Goal: Check status

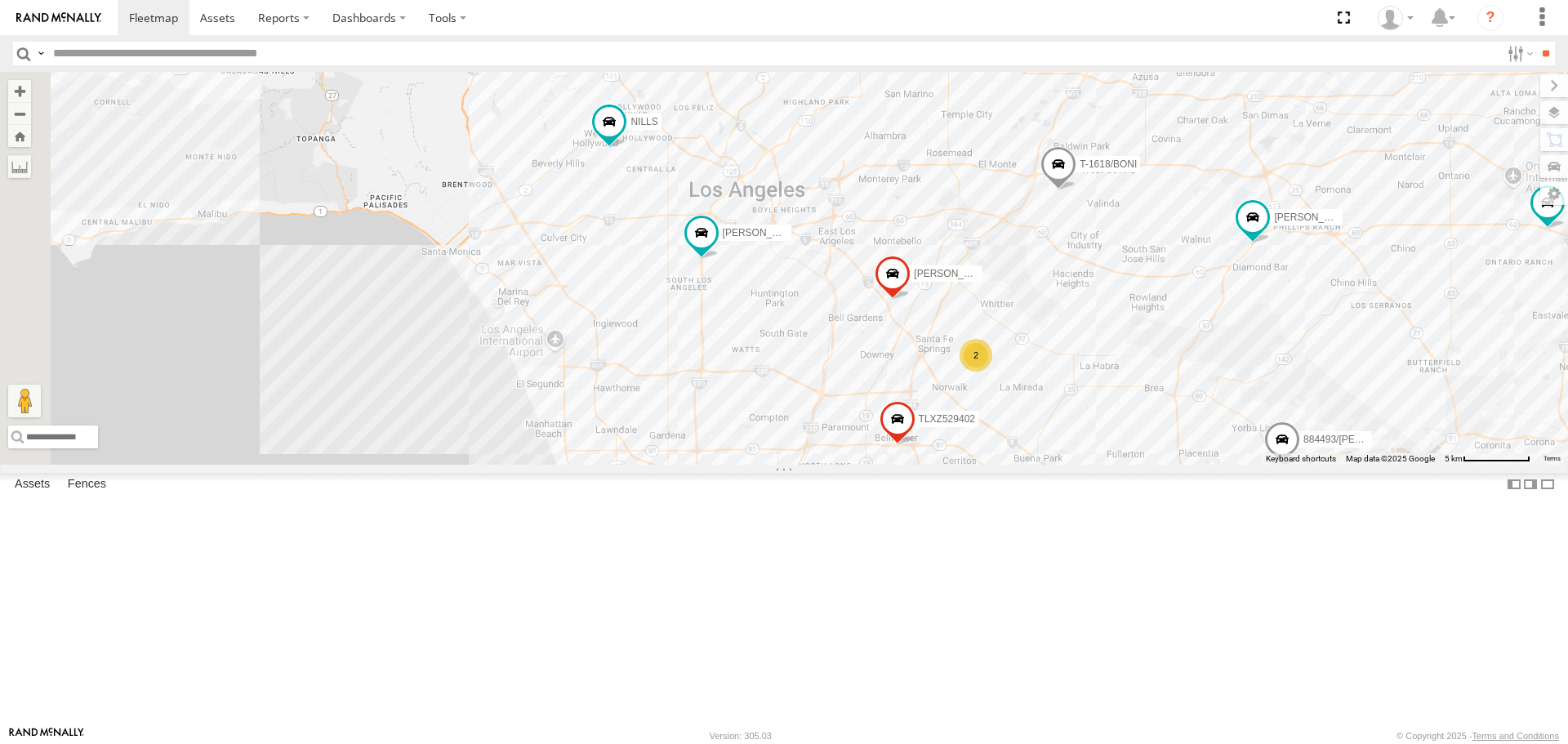
drag, startPoint x: 879, startPoint y: 365, endPoint x: 1289, endPoint y: 363, distance: 410.0
click at [1289, 363] on div "TAXZ467188 884493/[PERSON_NAME]-1678/ [PERSON_NAME] [PERSON_NAME] TAXZ465583 - …" at bounding box center [784, 268] width 1568 height 392
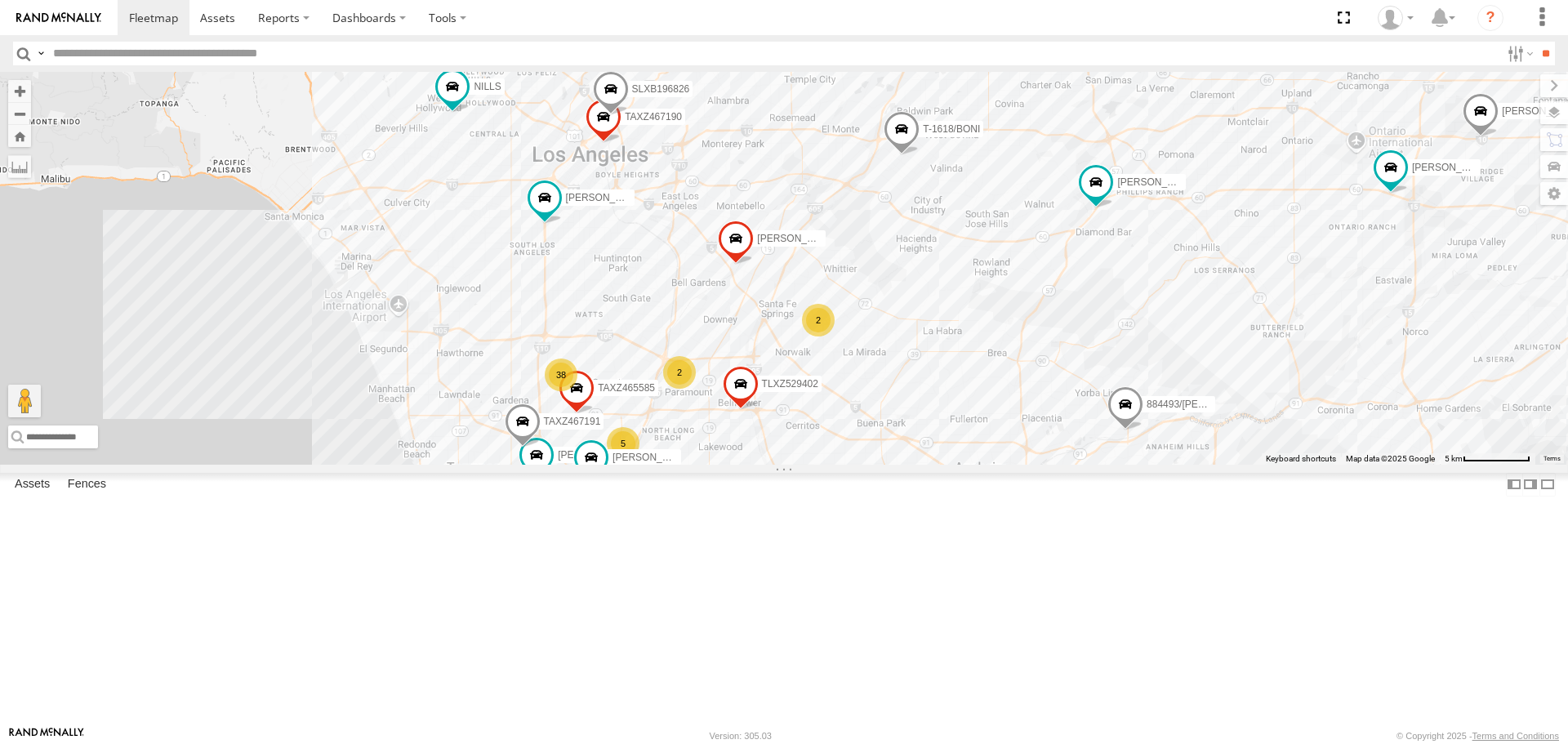
drag, startPoint x: 762, startPoint y: 387, endPoint x: 1143, endPoint y: 430, distance: 383.4
click at [1246, 444] on div "TAXZ467188 884493/[PERSON_NAME]-1678/ [PERSON_NAME] [PERSON_NAME] TAXZ465583 - …" at bounding box center [784, 268] width 1568 height 392
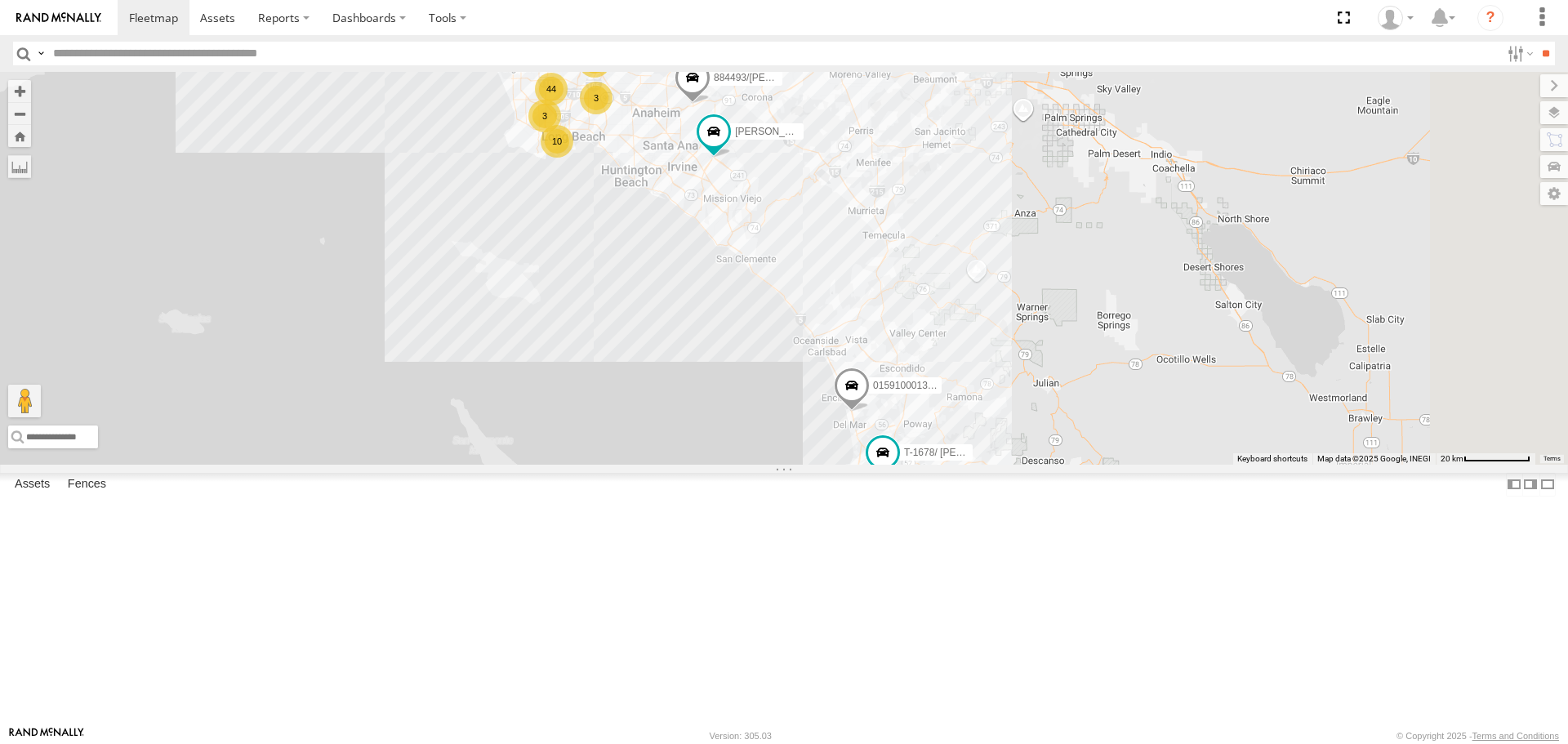
drag, startPoint x: 1225, startPoint y: 625, endPoint x: 903, endPoint y: 281, distance: 471.2
click at [903, 281] on div "TAXZ467188 884493/[PERSON_NAME]-1678/ [PERSON_NAME] [PERSON_NAME] TAXZ465583 - …" at bounding box center [784, 268] width 1568 height 392
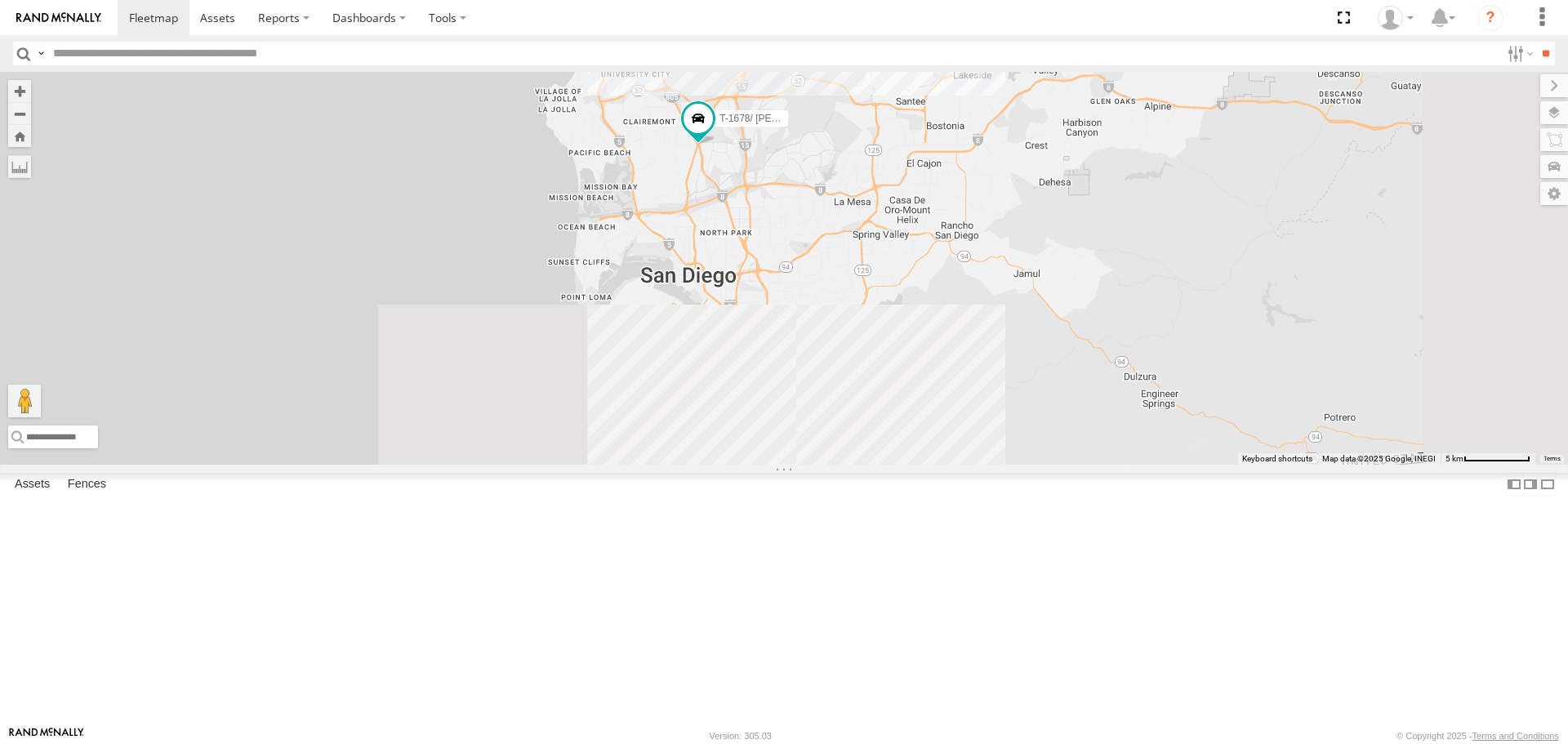
drag, startPoint x: 1099, startPoint y: 634, endPoint x: 954, endPoint y: 306, distance: 358.6
click at [954, 306] on div "TAXZ467188 884493/[PERSON_NAME]-1678/ [PERSON_NAME] [PERSON_NAME] TAXZ465583 - …" at bounding box center [784, 268] width 1568 height 392
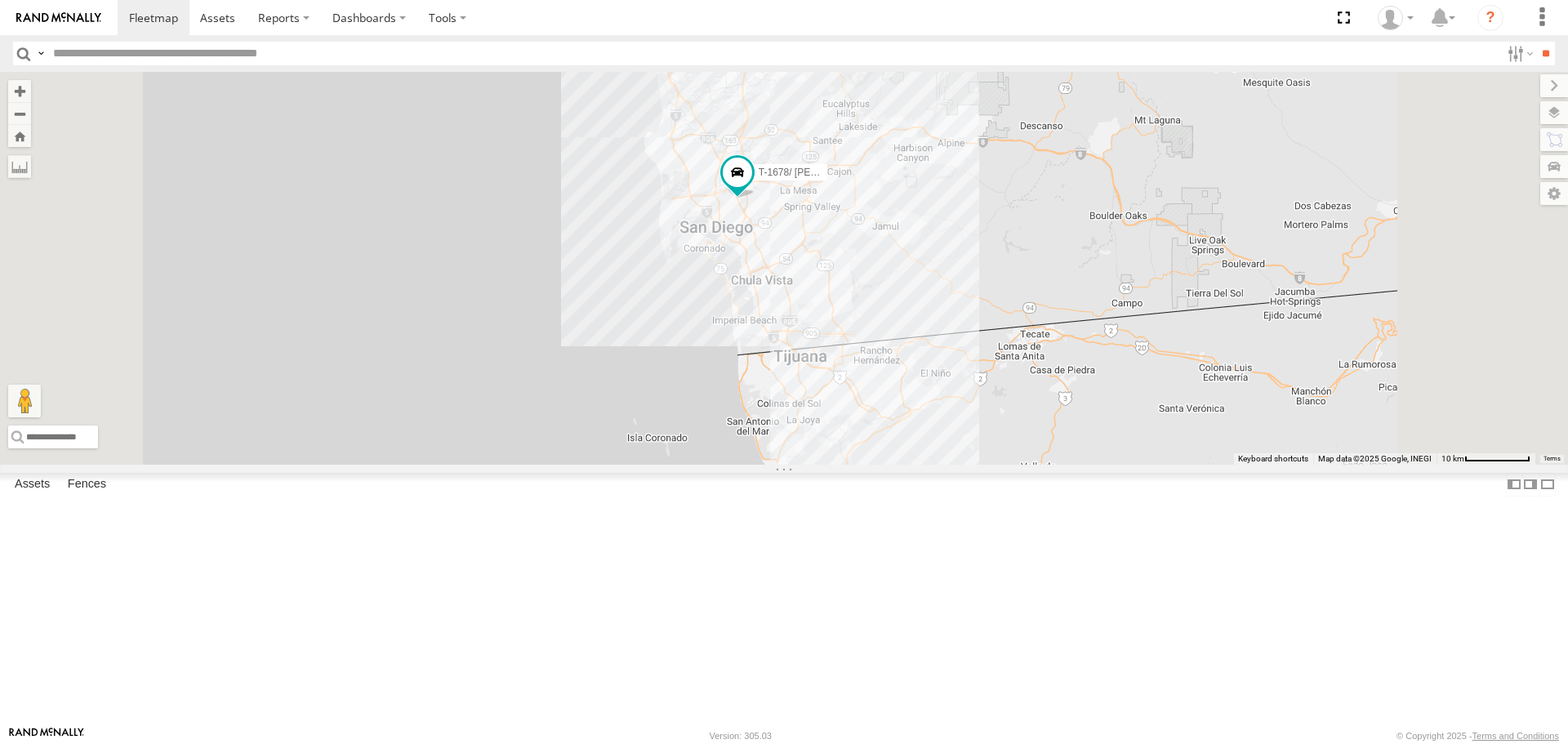
click at [981, 215] on div "TAXZ467188 884493/[PERSON_NAME]-1678/ [PERSON_NAME] [PERSON_NAME] TAXZ465583 - …" at bounding box center [784, 268] width 1568 height 392
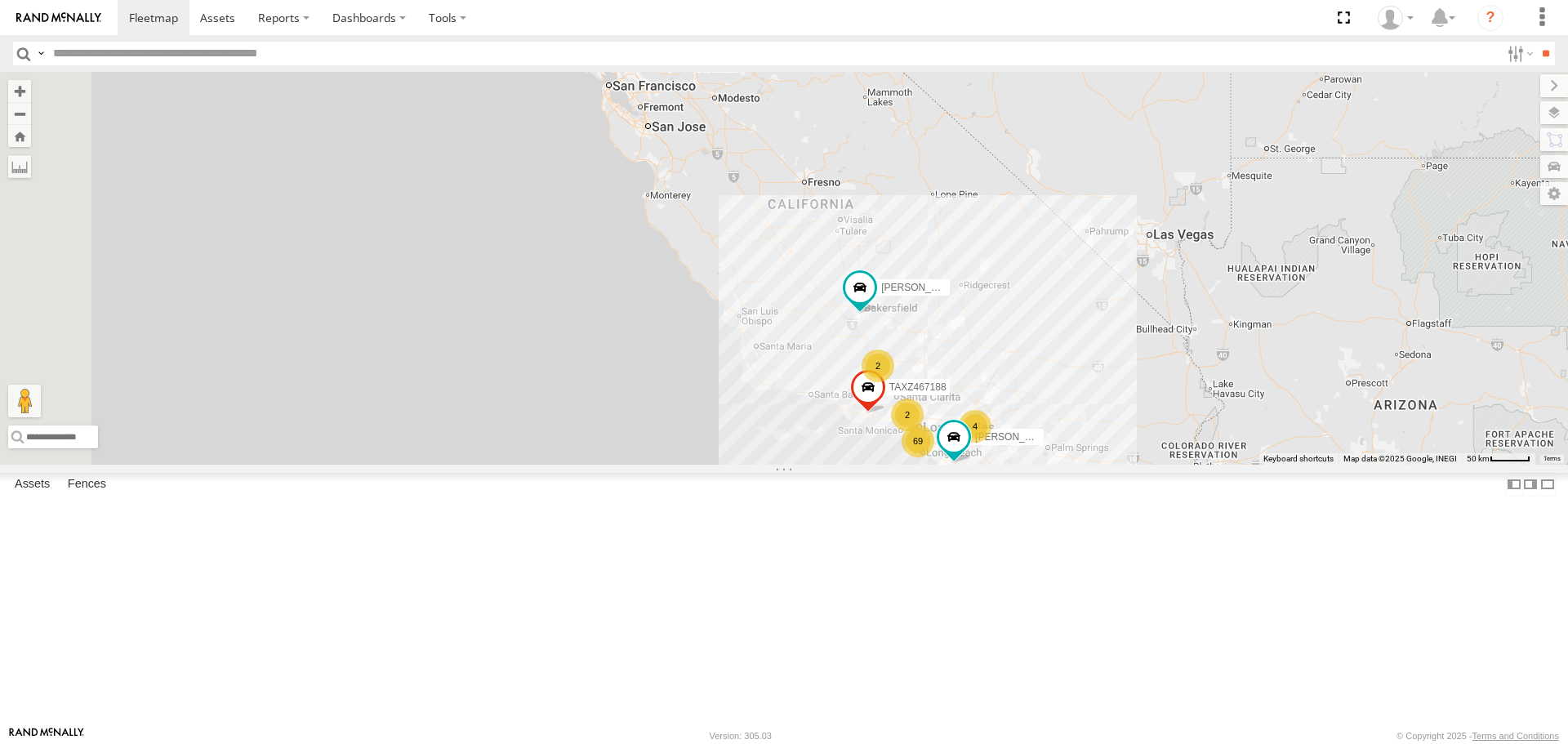
drag, startPoint x: 1071, startPoint y: 189, endPoint x: 1264, endPoint y: 596, distance: 450.4
click at [1308, 464] on div "TAXZ467188 [PERSON_NAME] [PERSON_NAME] T-1632 4 69 2 2 2" at bounding box center [784, 268] width 1568 height 392
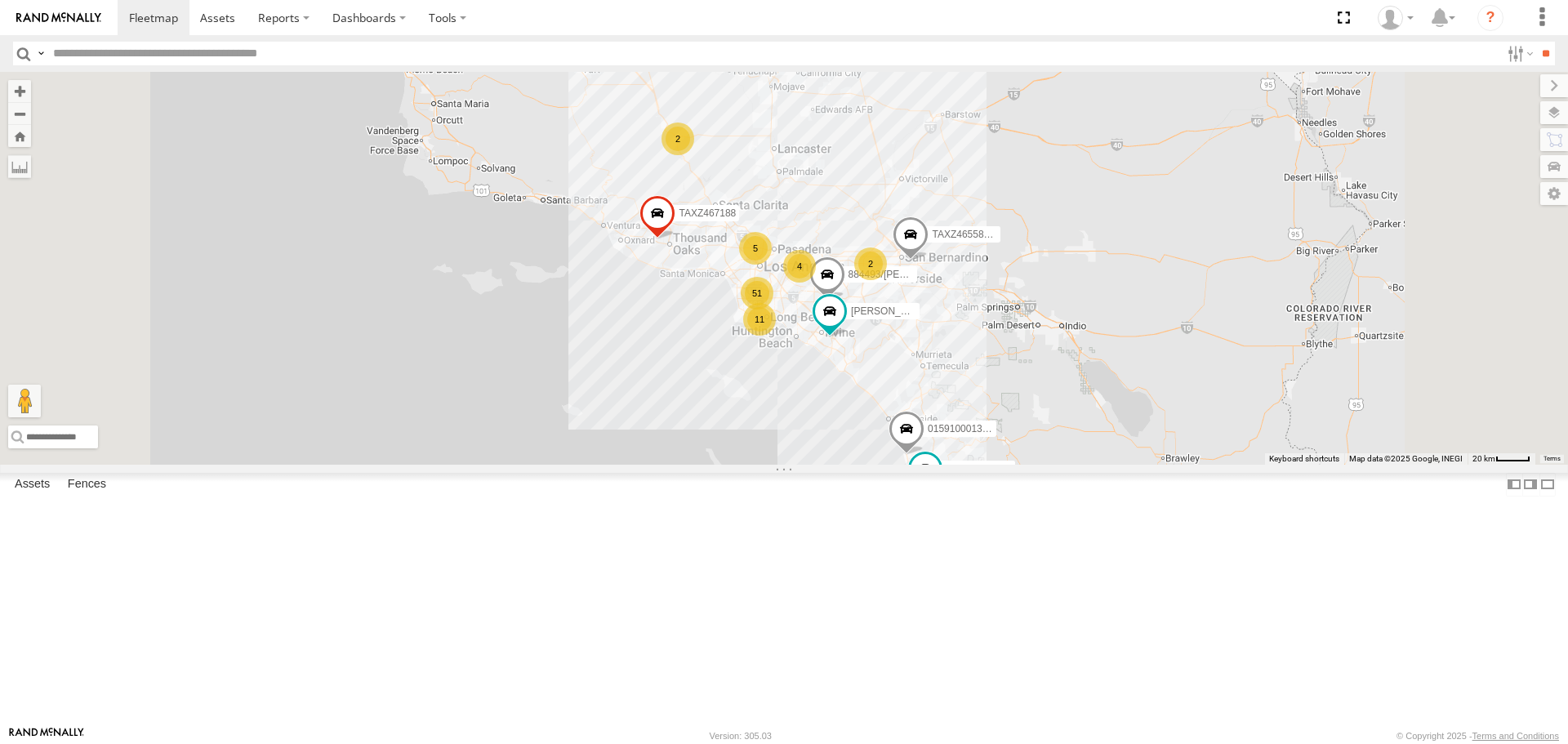
click at [1100, 464] on div "TAXZ467188 [PERSON_NAME] 2 51 11 884493/[PERSON_NAME] 2 5 4 2 T-1678/ [PERSON_N…" at bounding box center [784, 268] width 1568 height 392
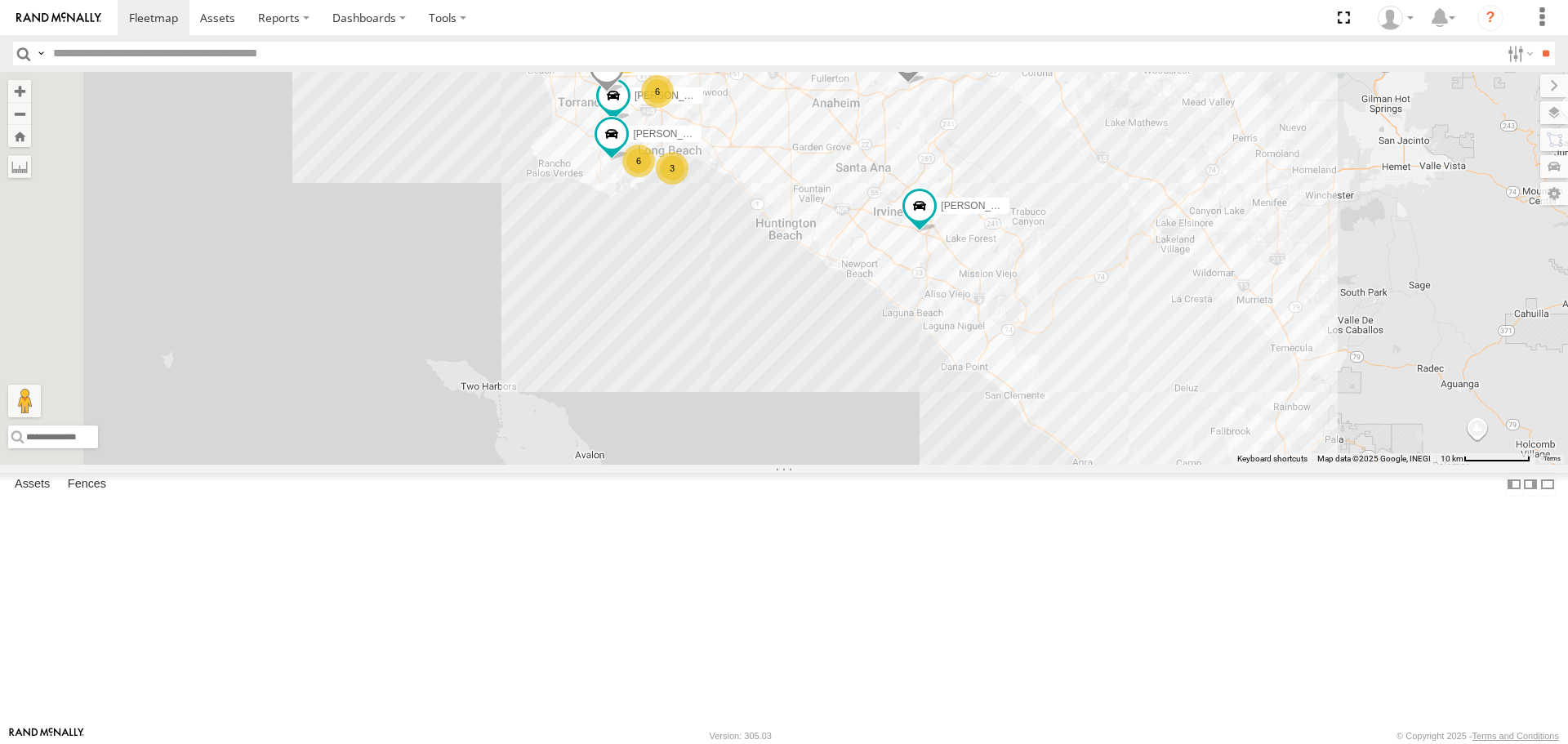
drag, startPoint x: 923, startPoint y: 350, endPoint x: 1355, endPoint y: 423, distance: 438.1
click at [1355, 423] on div "TAXZ467188 [PERSON_NAME] 884493/[PERSON_NAME]-1678/ [PERSON_NAME] TAXZ465583 - …" at bounding box center [784, 268] width 1568 height 392
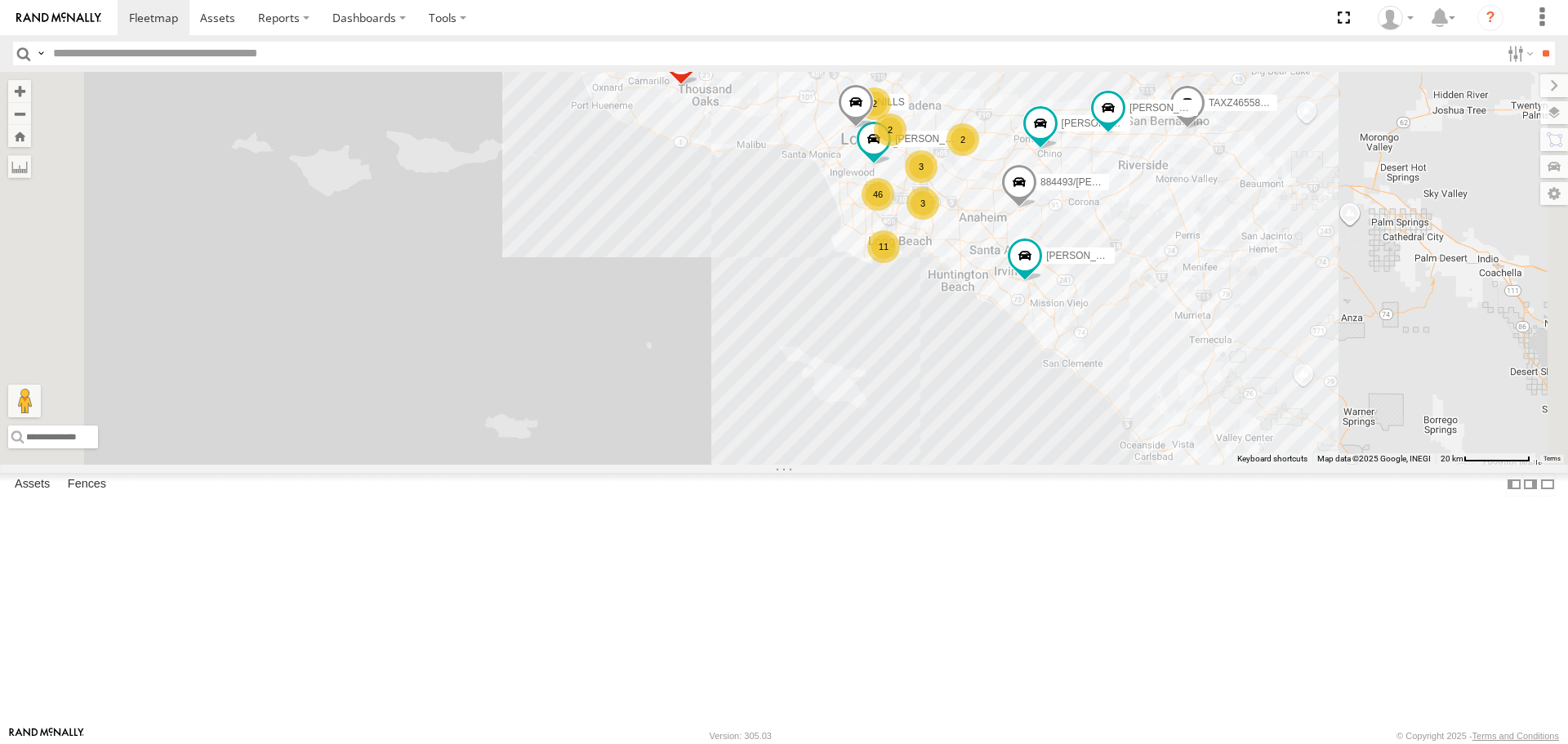
click at [1383, 321] on div "TAXZ467188 [PERSON_NAME] 884493/[PERSON_NAME]-1678/ [PERSON_NAME] TAXZ465583 - …" at bounding box center [784, 268] width 1568 height 392
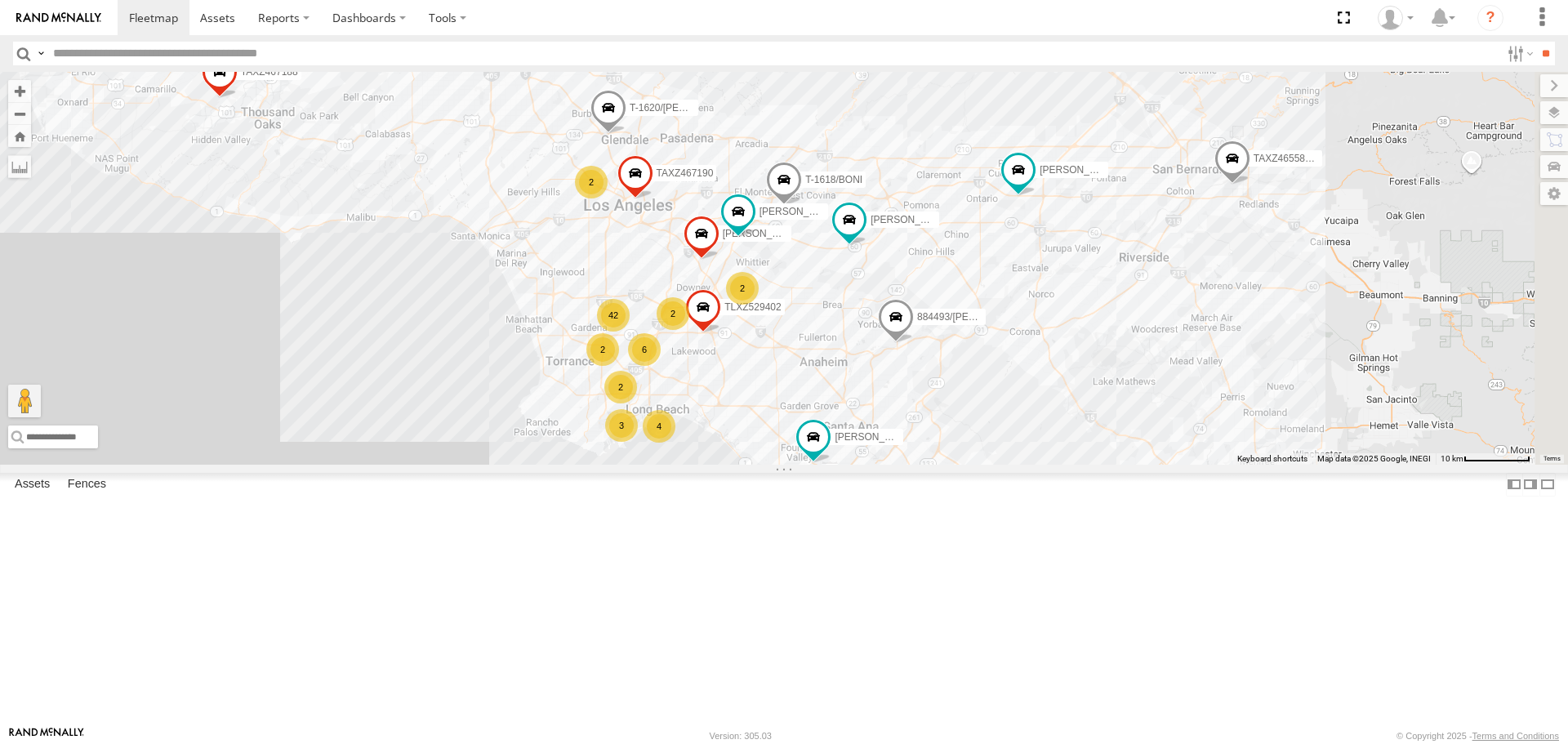
drag, startPoint x: 1411, startPoint y: 218, endPoint x: 925, endPoint y: 238, distance: 486.4
click at [925, 238] on div "[PERSON_NAME] TAXZ467188 884493/[PERSON_NAME]-1618/[PERSON_NAME] [PERSON_NAME]/…" at bounding box center [784, 268] width 1568 height 392
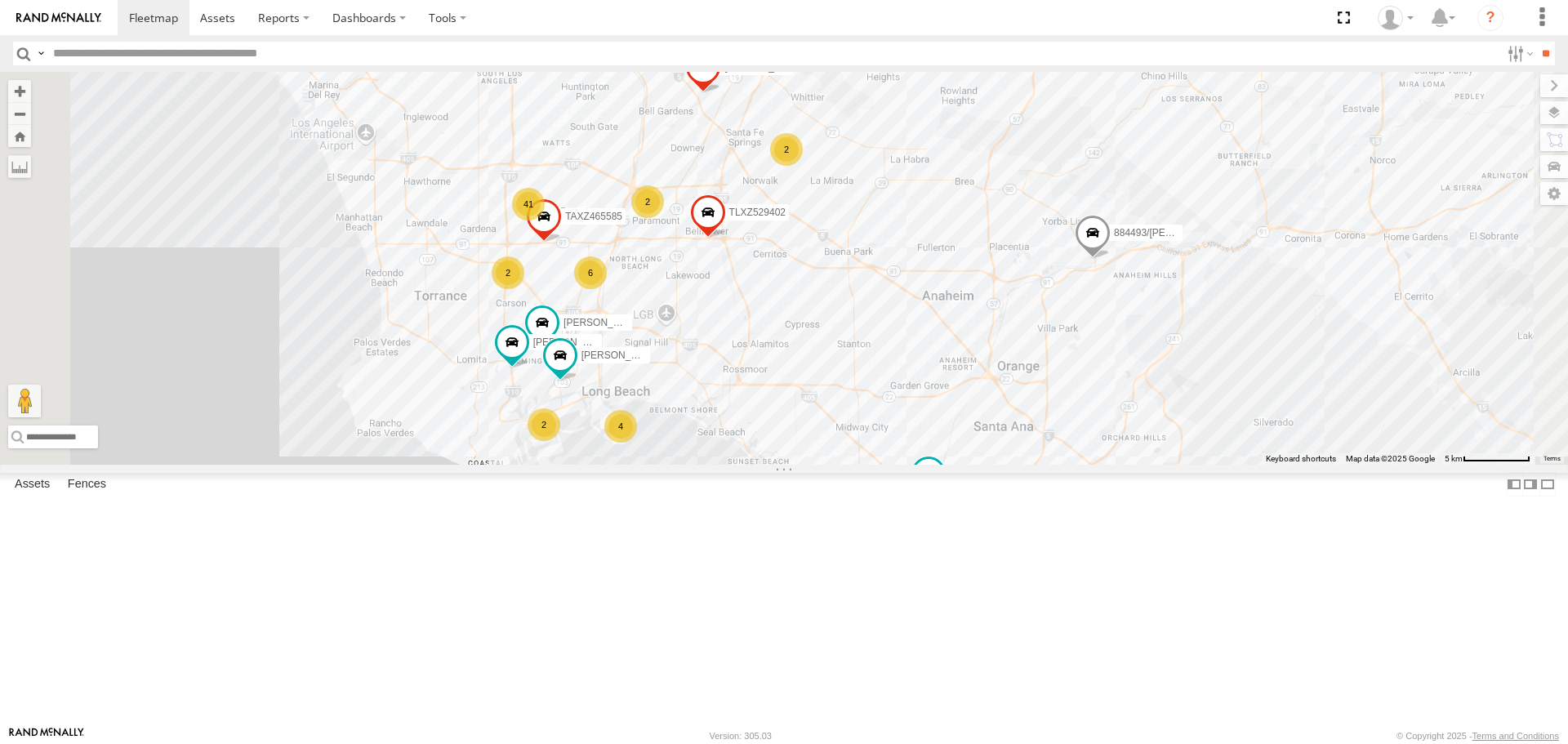
drag, startPoint x: 872, startPoint y: 432, endPoint x: 927, endPoint y: 421, distance: 56.1
click at [923, 422] on div "[PERSON_NAME] TAXZ467188 884493/[PERSON_NAME]-1618/[PERSON_NAME] [PERSON_NAME]/…" at bounding box center [784, 268] width 1568 height 392
